Goal: Transaction & Acquisition: Purchase product/service

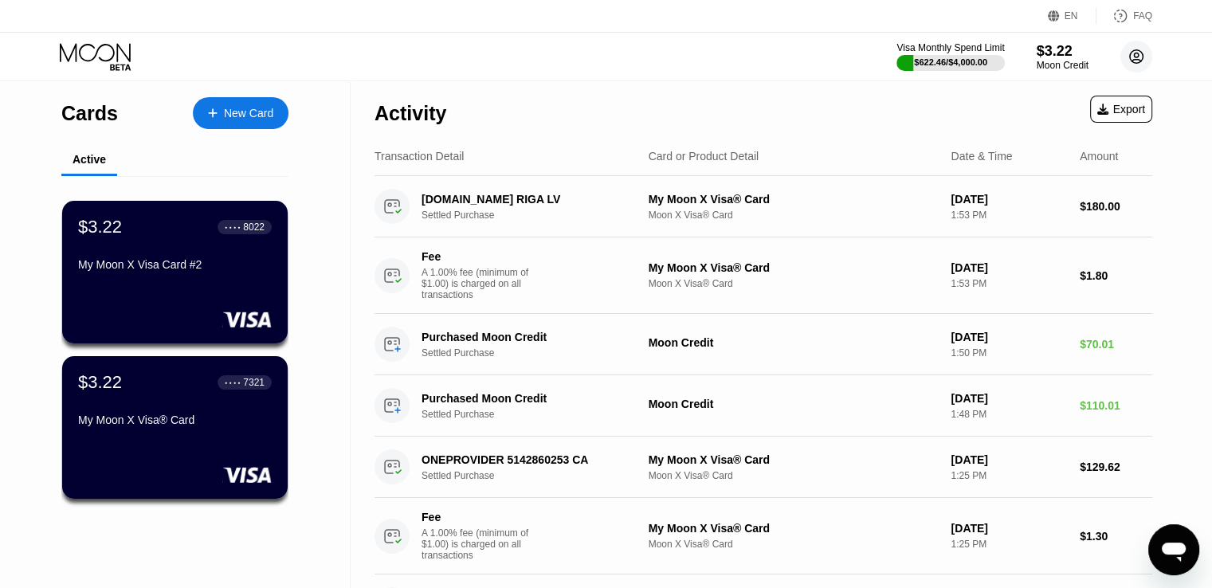
click at [1124, 56] on circle at bounding box center [1137, 57] width 32 height 32
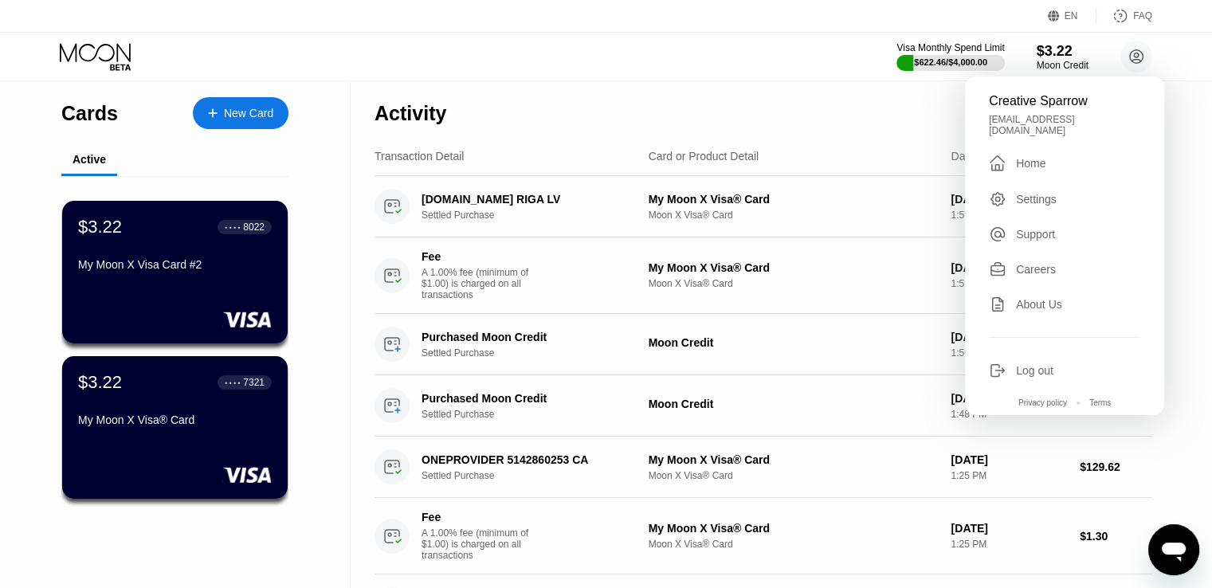
click at [1024, 364] on div "Log out" at bounding box center [1034, 370] width 37 height 13
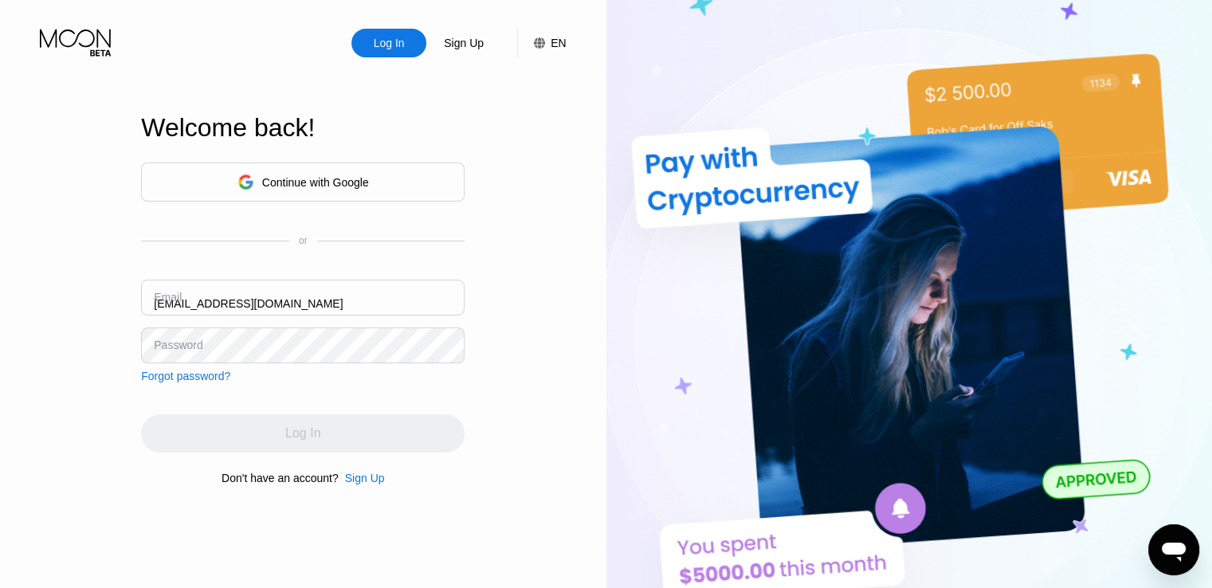
click at [332, 297] on input "alexber1@digitalcointreeltd.com" at bounding box center [303, 298] width 324 height 36
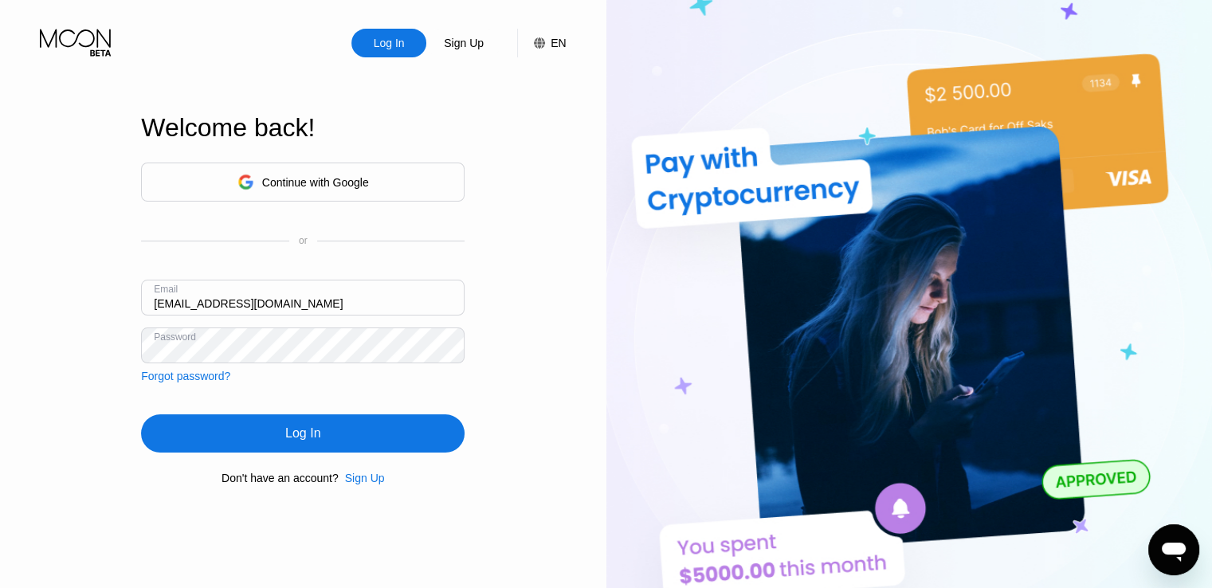
click at [332, 297] on input "alexber1@digitalcointreeltd.com" at bounding box center [303, 298] width 324 height 36
paste input "[EMAIL_ADDRESS][DOMAIN_NAME]"
type input "[EMAIL_ADDRESS][DOMAIN_NAME]"
click at [377, 436] on div "Log In" at bounding box center [303, 433] width 324 height 38
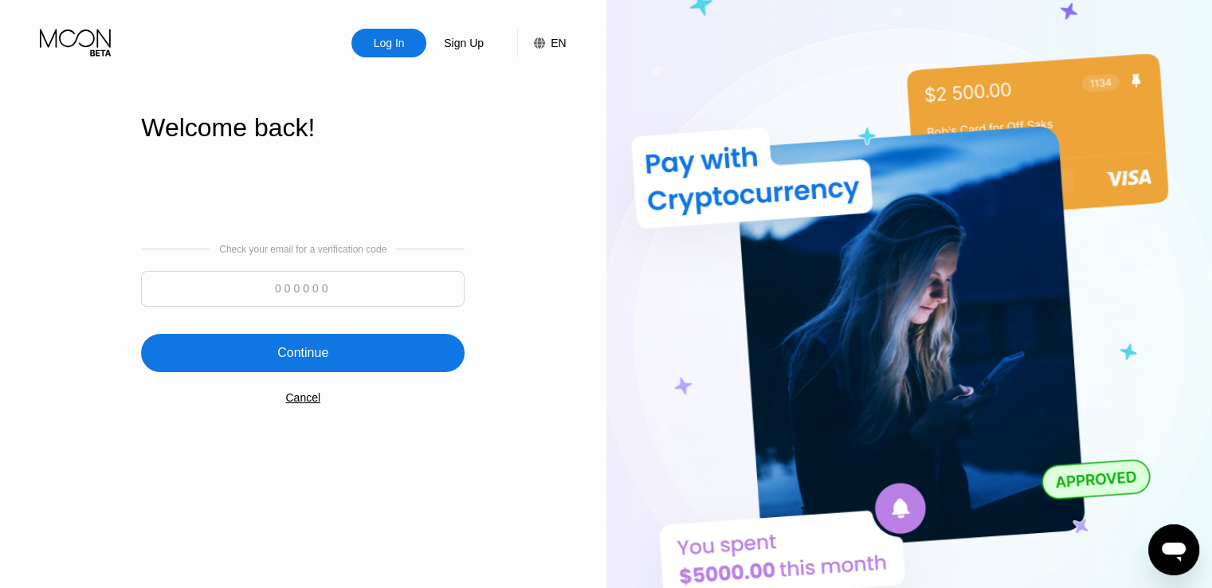
click at [298, 281] on input at bounding box center [303, 289] width 324 height 36
paste input "530184"
type input "530184"
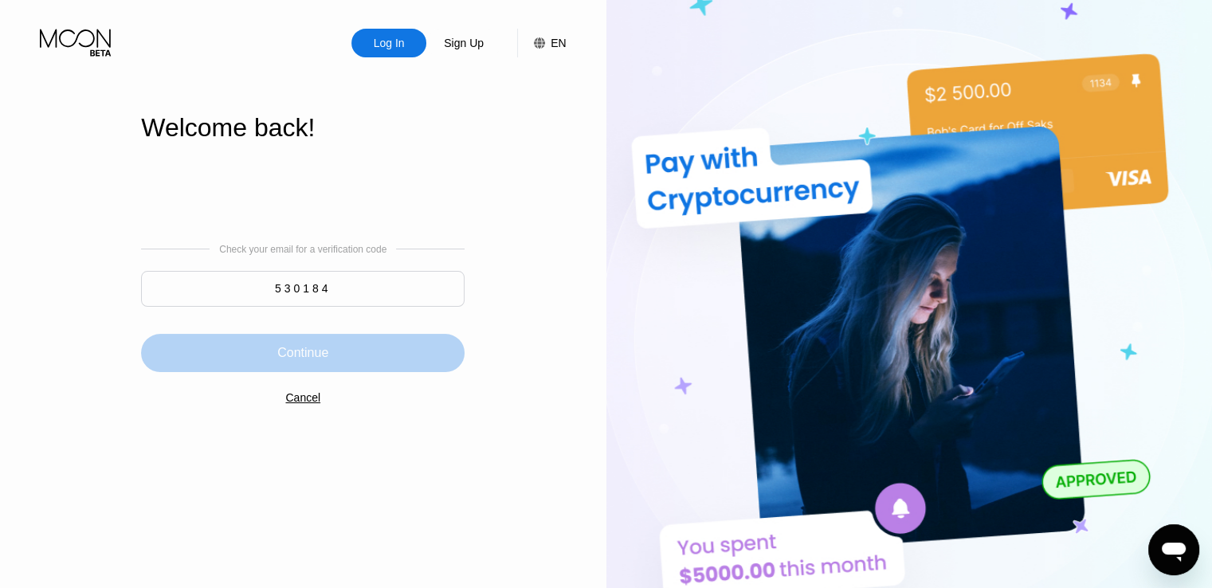
click at [402, 353] on div "Continue" at bounding box center [303, 353] width 324 height 38
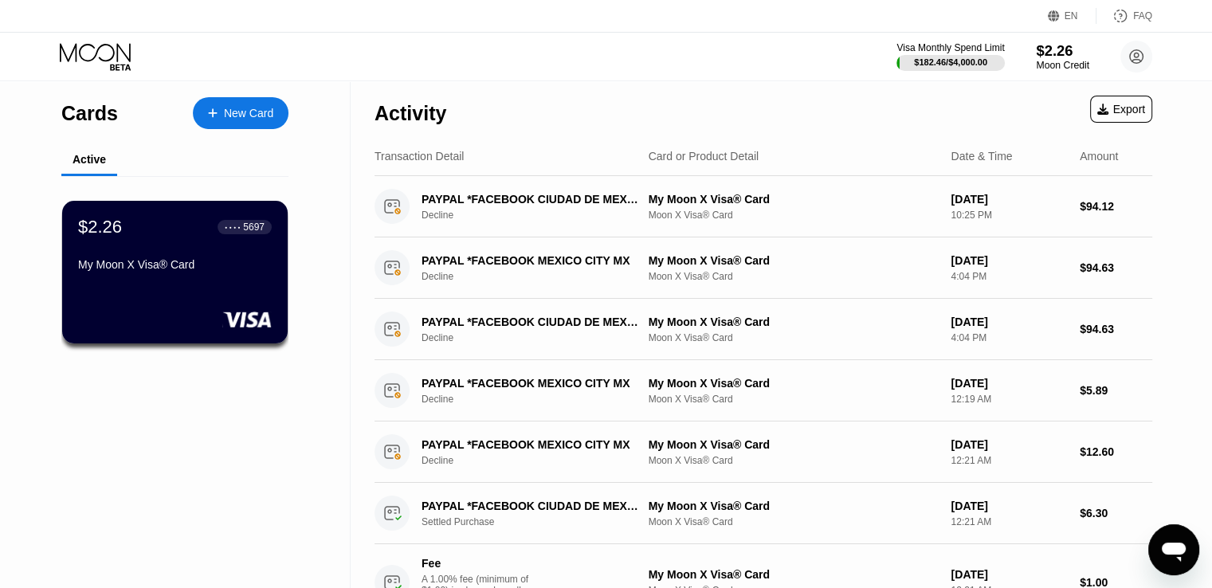
click at [1056, 53] on div "$2.26" at bounding box center [1062, 50] width 53 height 17
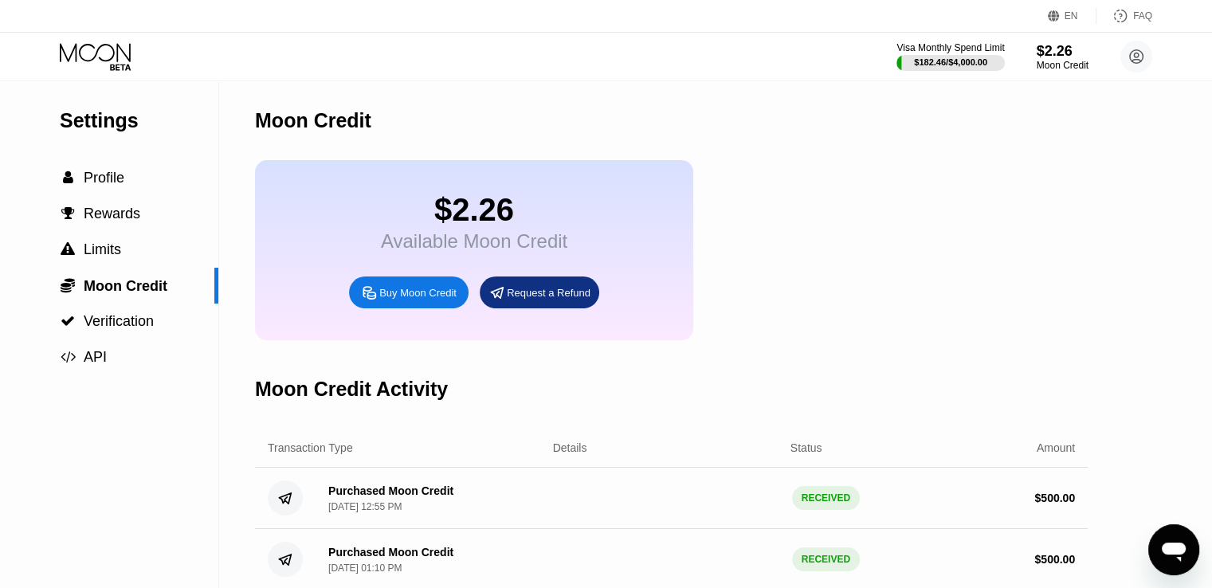
click at [414, 300] on div "Buy Moon Credit" at bounding box center [417, 293] width 77 height 14
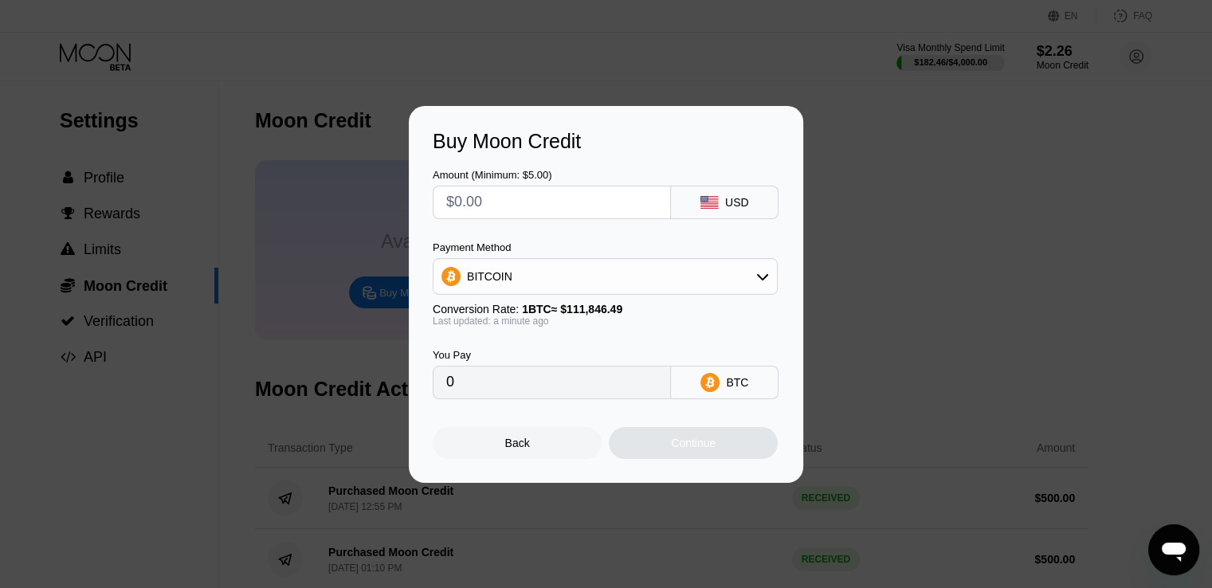
click at [535, 440] on div "Back" at bounding box center [517, 443] width 169 height 32
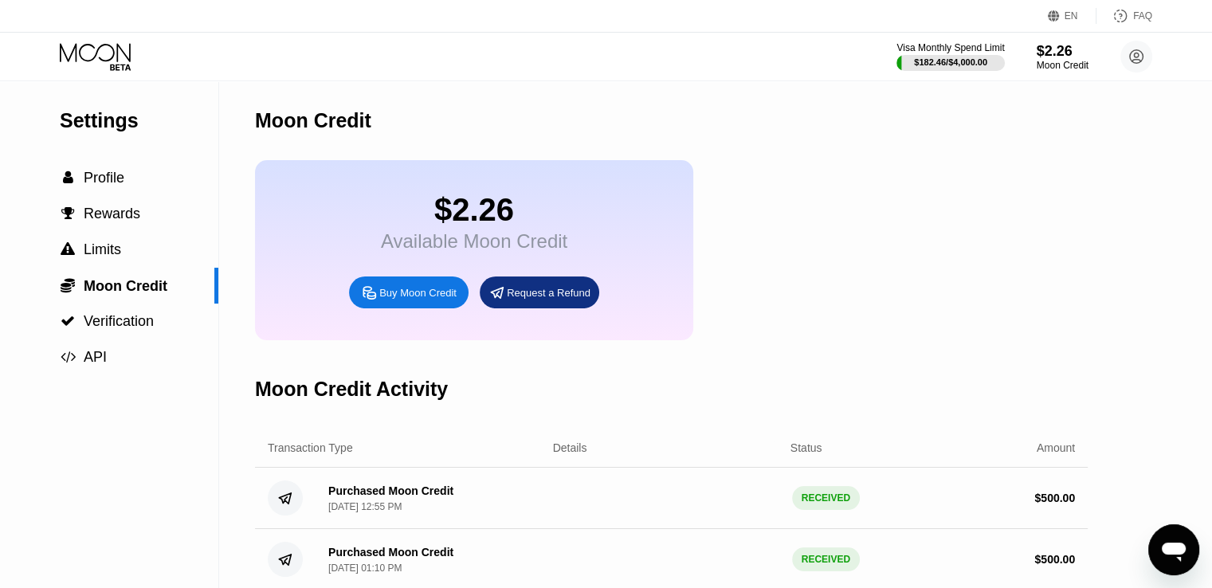
click at [414, 300] on div "Buy Moon Credit" at bounding box center [417, 293] width 77 height 14
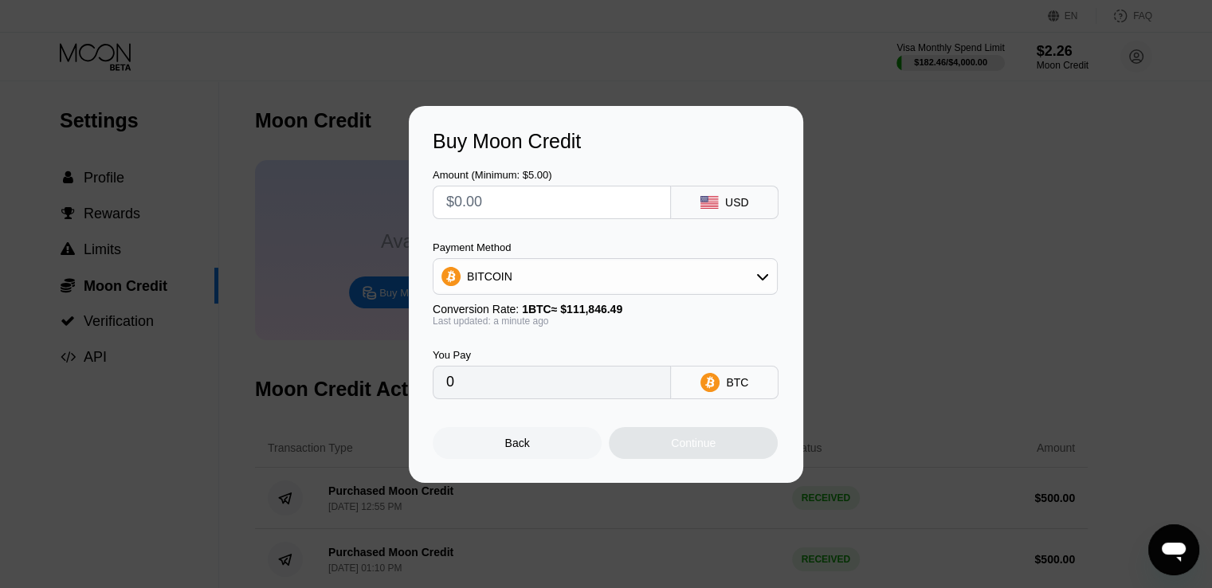
click at [552, 197] on input "text" at bounding box center [551, 202] width 211 height 32
type input "$500"
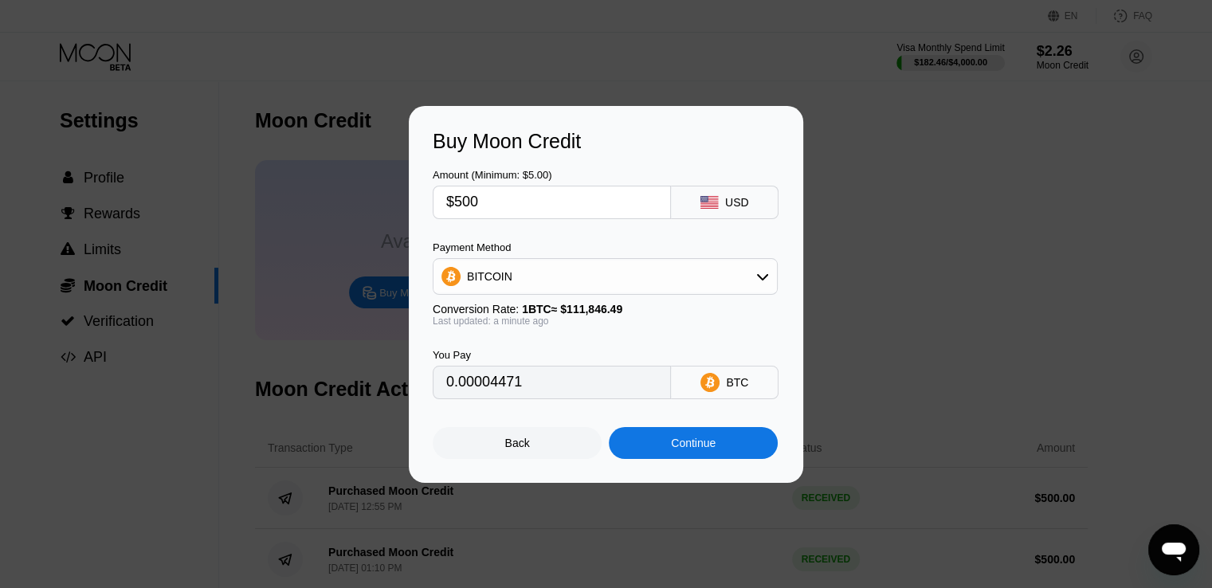
type input "0.00447042"
type input "$500"
click at [685, 442] on div "Continue" at bounding box center [693, 443] width 45 height 13
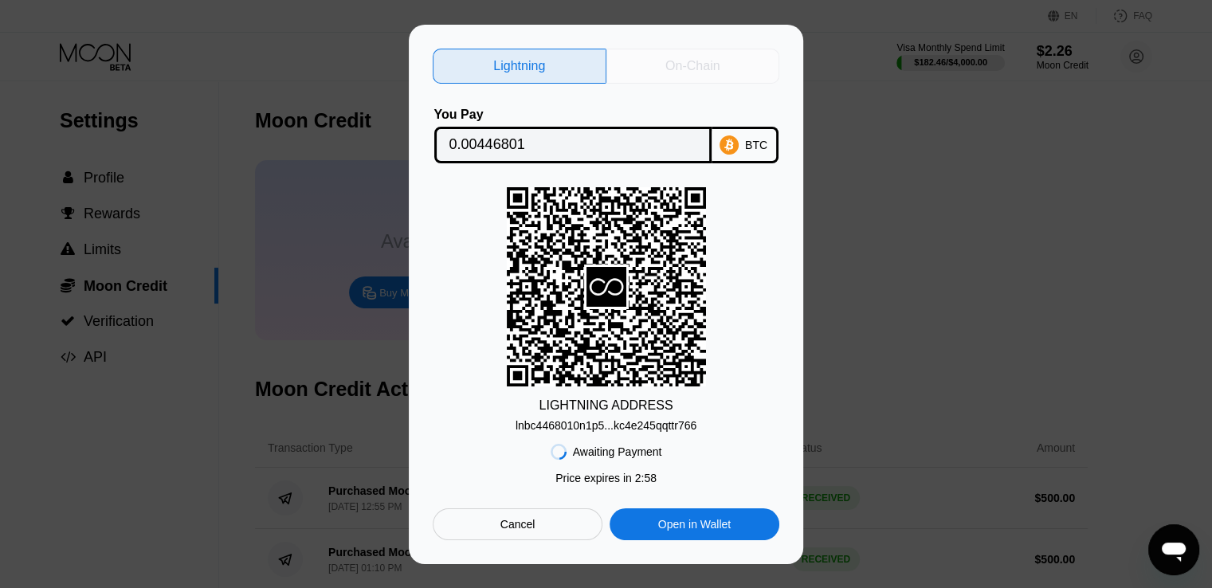
click at [695, 58] on div "On-Chain" at bounding box center [692, 66] width 54 height 16
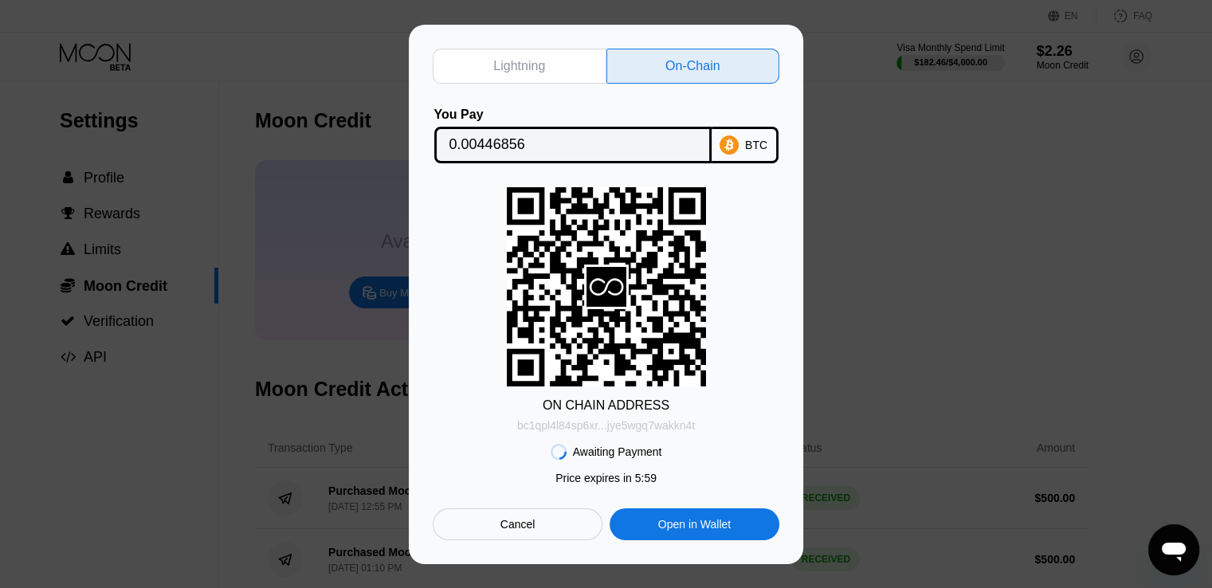
click at [590, 426] on div "bc1qpl4l84sp6xr...jye5wgq7wakkn4t" at bounding box center [606, 425] width 178 height 13
click at [494, 145] on input "0.00446856" at bounding box center [572, 145] width 247 height 32
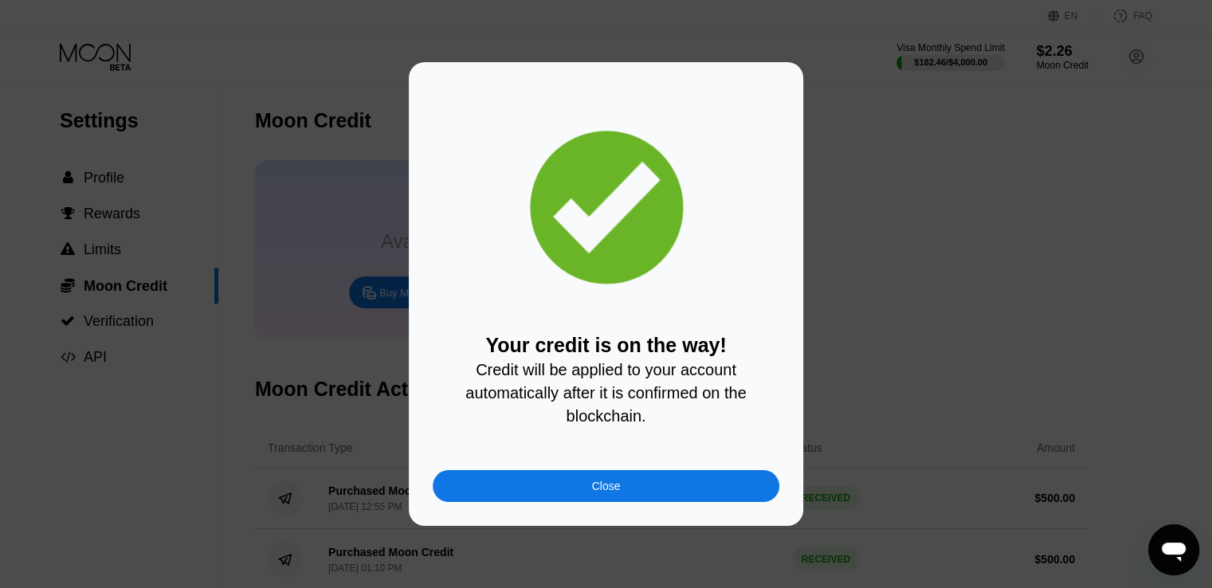
click at [587, 489] on div "Close" at bounding box center [606, 486] width 347 height 32
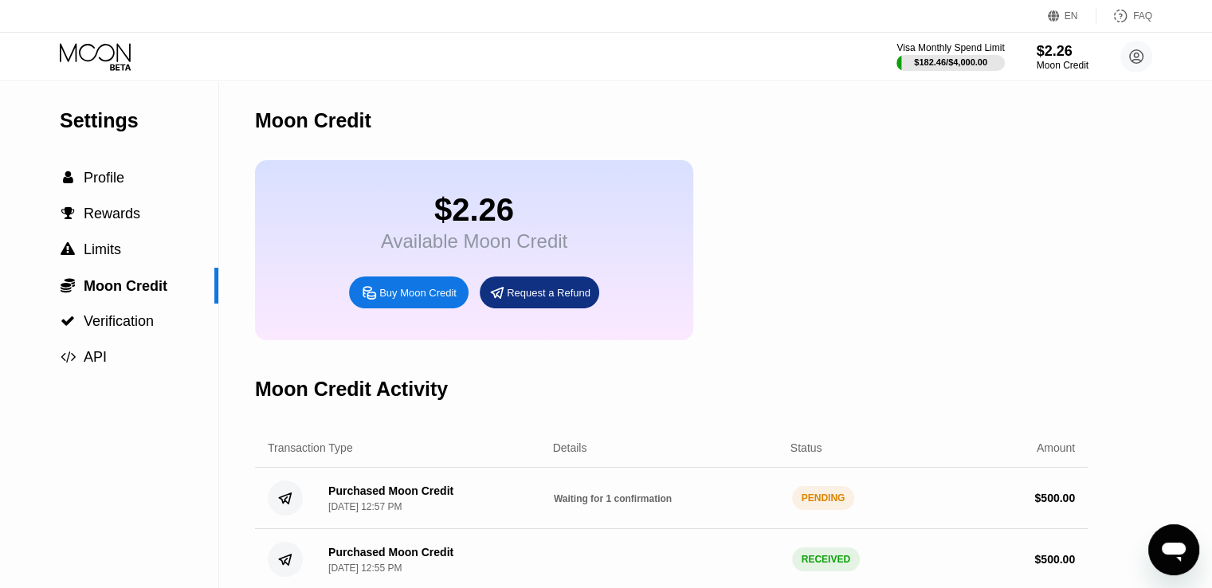
click at [114, 61] on icon at bounding box center [97, 57] width 74 height 28
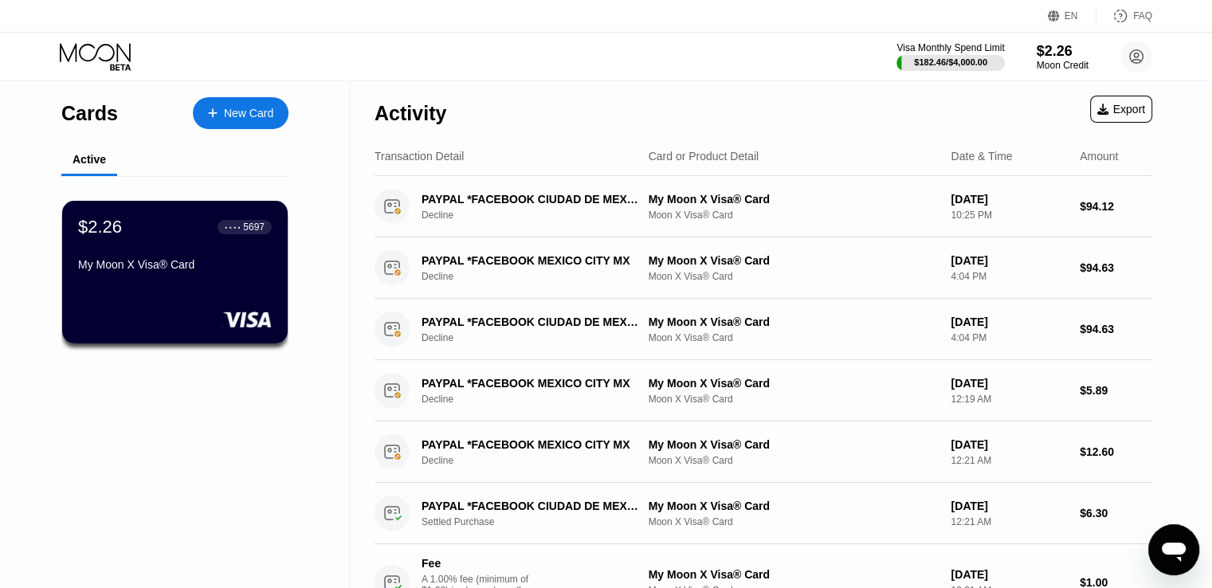
click at [108, 53] on icon at bounding box center [97, 57] width 74 height 28
click at [1046, 51] on div "$2.26" at bounding box center [1062, 50] width 53 height 17
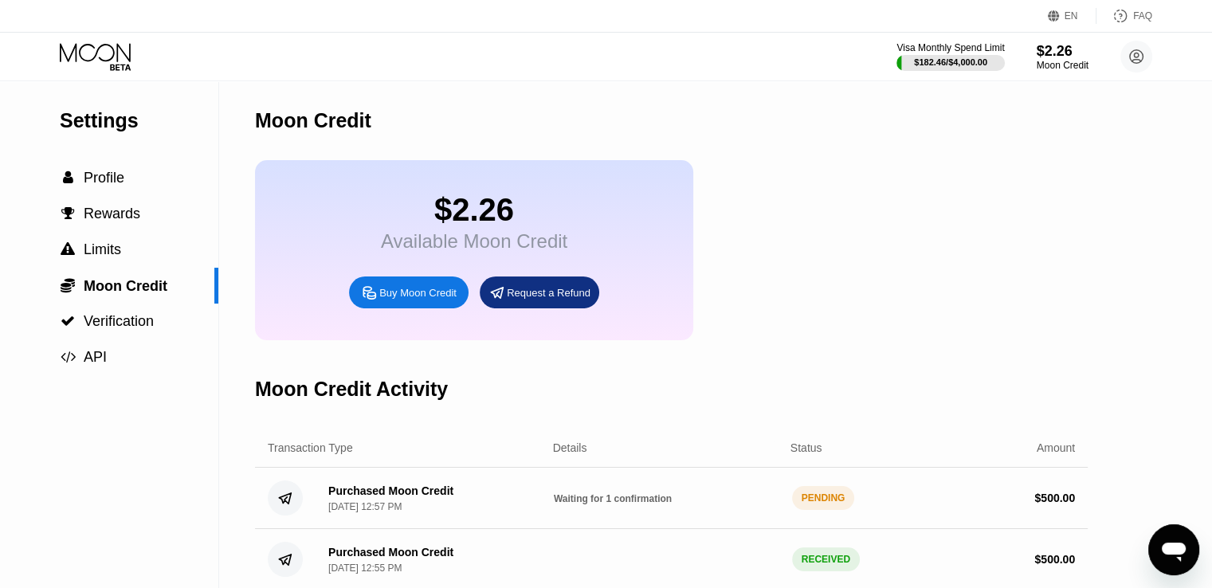
click at [837, 157] on div "Moon Credit" at bounding box center [671, 120] width 833 height 79
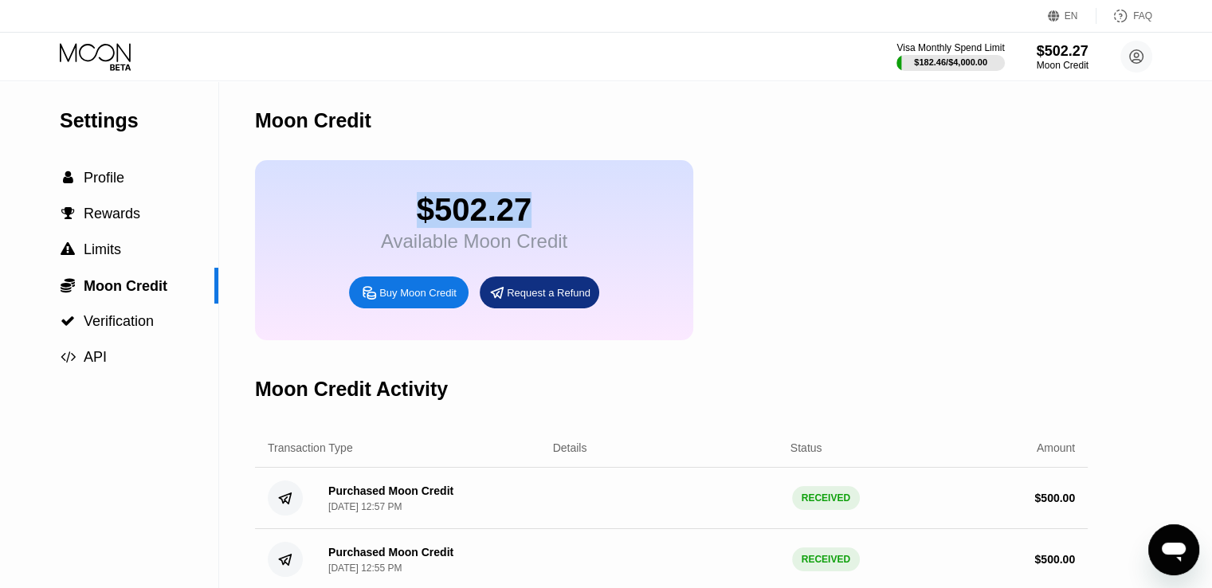
drag, startPoint x: 558, startPoint y: 219, endPoint x: 380, endPoint y: 220, distance: 177.7
click at [381, 220] on div "$502.27" at bounding box center [474, 210] width 186 height 36
copy div "$502.27"
drag, startPoint x: 114, startPoint y: 55, endPoint x: 142, endPoint y: 65, distance: 29.8
click at [114, 55] on icon at bounding box center [97, 57] width 74 height 28
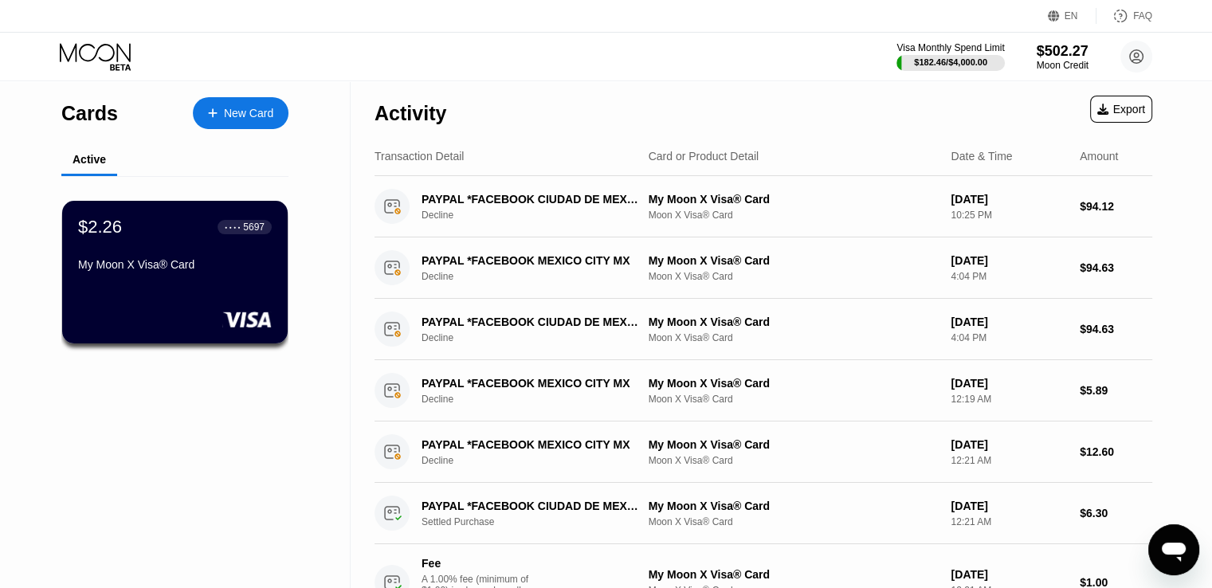
click at [650, 74] on div "Visa Monthly Spend Limit $182.46 / $4,000.00 $502.27 Moon Credit fra@digitalcoi…" at bounding box center [606, 57] width 1212 height 48
